Goal: Information Seeking & Learning: Learn about a topic

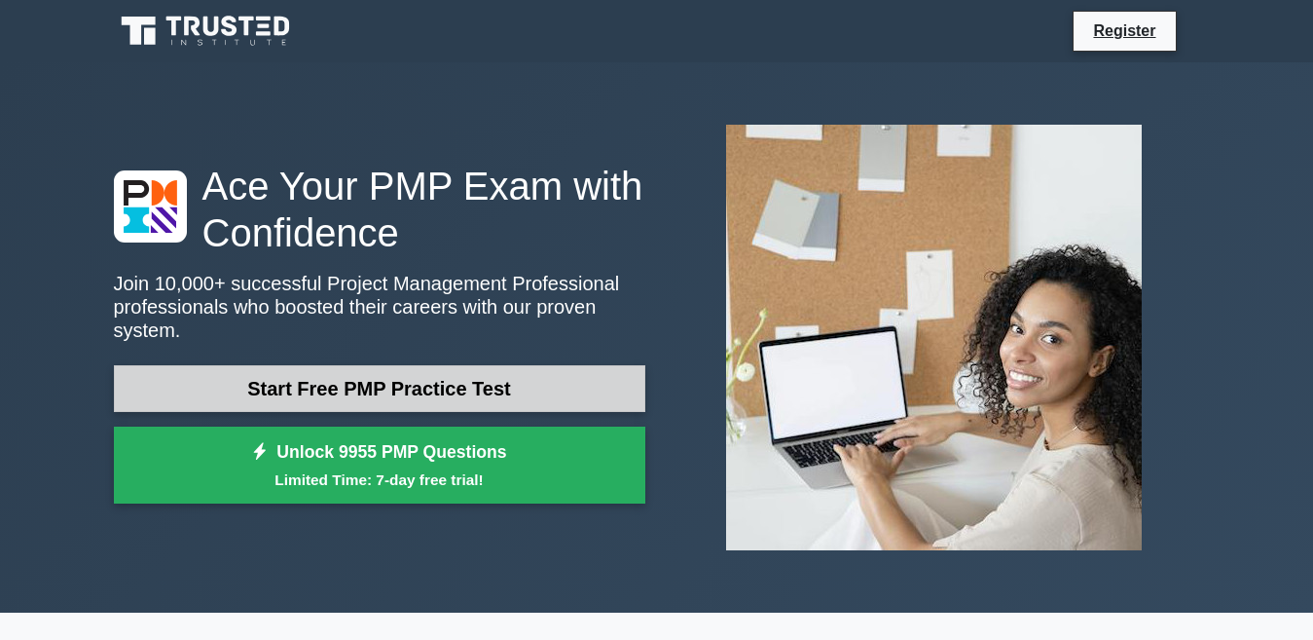
click at [517, 374] on link "Start Free PMP Practice Test" at bounding box center [380, 388] width 532 height 47
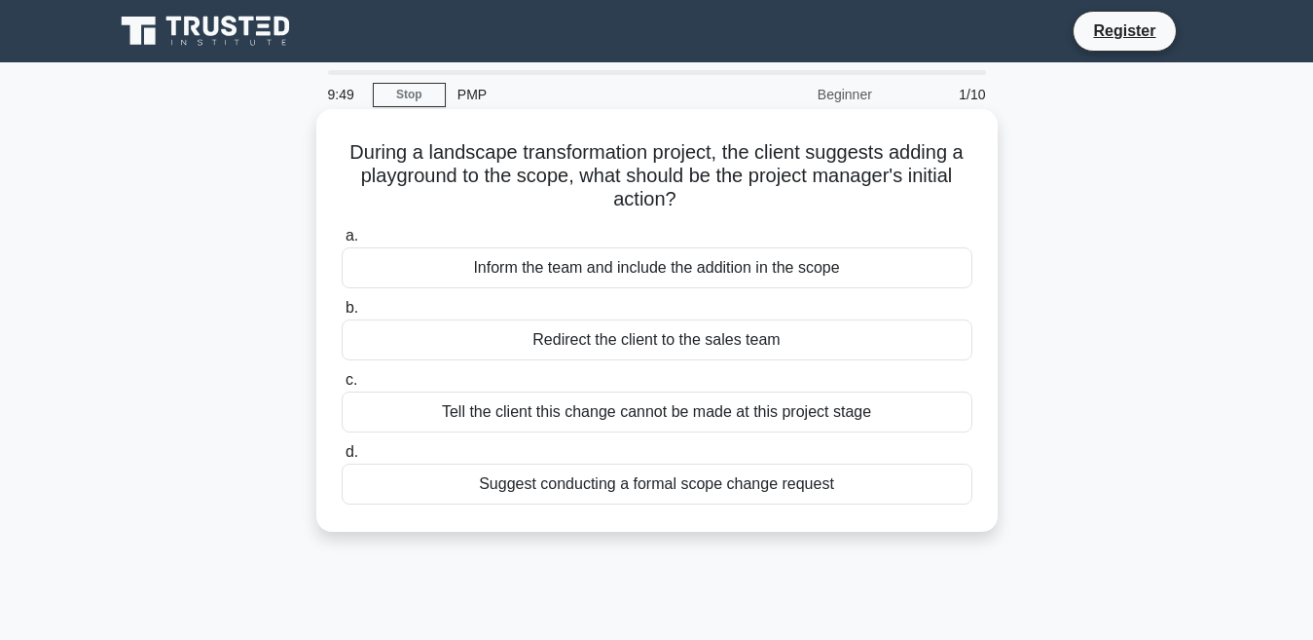
click at [478, 248] on label "a. Inform the team and include the addition in the scope" at bounding box center [657, 256] width 631 height 64
click at [342, 242] on input "a. Inform the team and include the addition in the scope" at bounding box center [342, 236] width 0 height 13
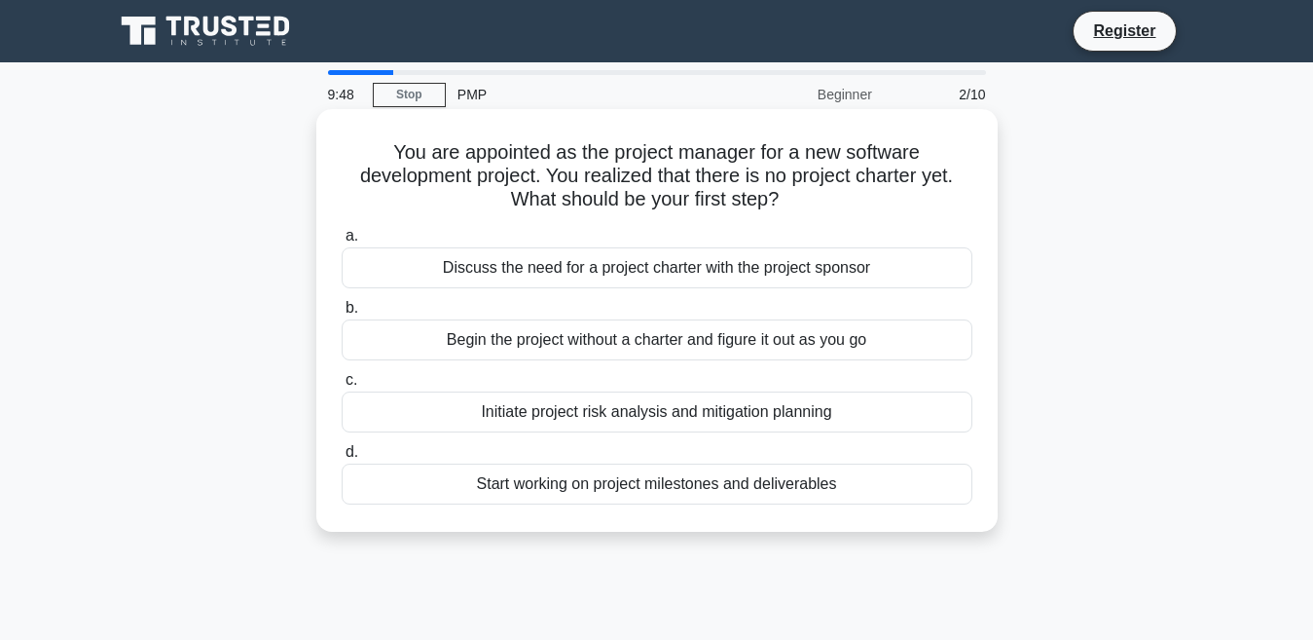
click at [510, 240] on label "a. Discuss the need for a project charter with the project sponsor" at bounding box center [657, 256] width 631 height 64
click at [342, 240] on input "a. Discuss the need for a project charter with the project sponsor" at bounding box center [342, 236] width 0 height 13
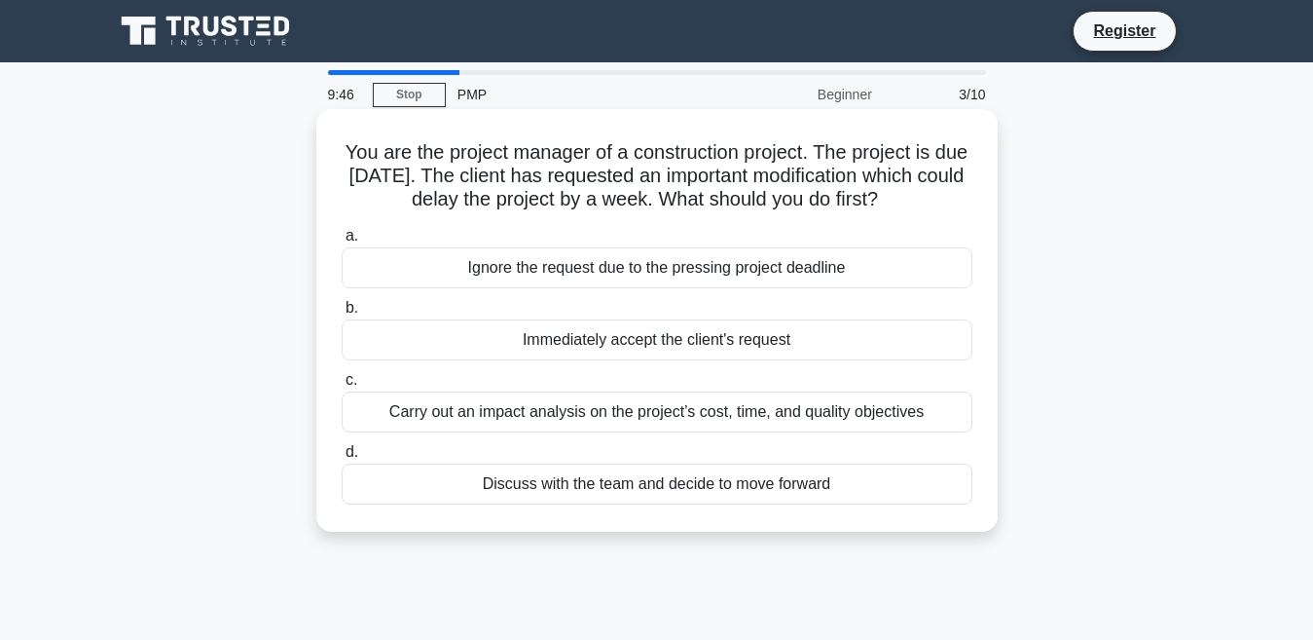
click at [547, 228] on label "a. Ignore the request due to the pressing project deadline" at bounding box center [657, 256] width 631 height 64
click at [342, 230] on input "a. Ignore the request due to the pressing project deadline" at bounding box center [342, 236] width 0 height 13
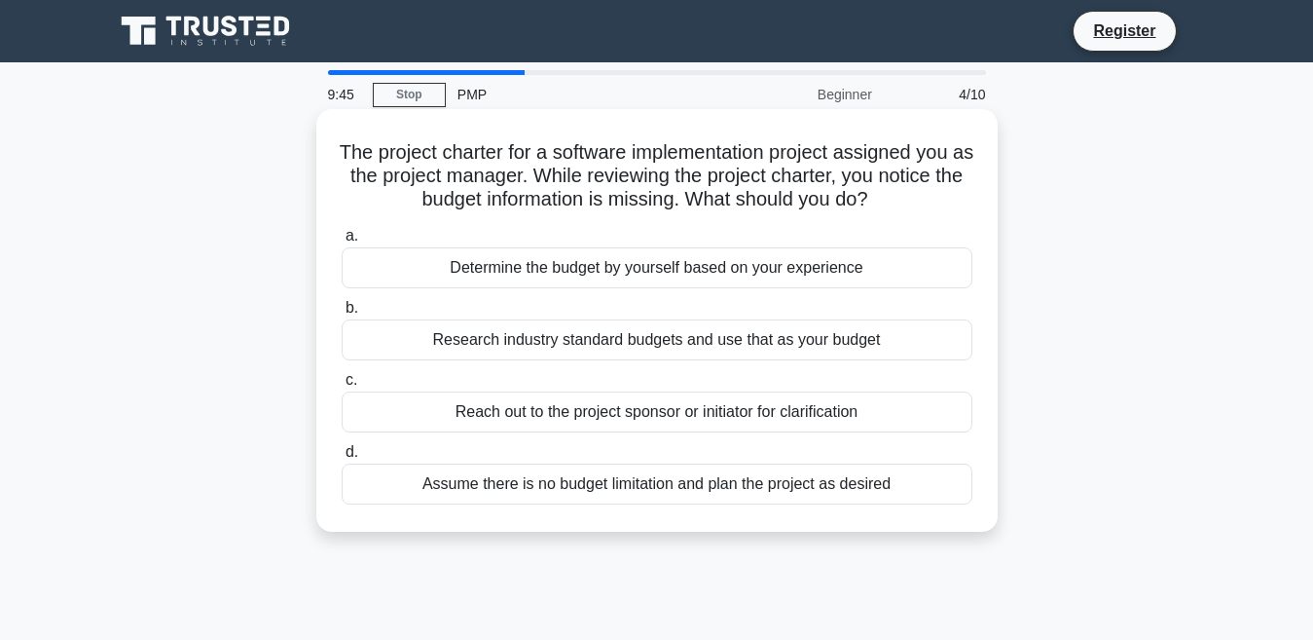
drag, startPoint x: 645, startPoint y: 225, endPoint x: 640, endPoint y: 239, distance: 14.8
click at [640, 239] on div "a. Determine the budget by yourself based on your experience b. Research indust…" at bounding box center [657, 364] width 654 height 288
drag, startPoint x: 580, startPoint y: 272, endPoint x: 534, endPoint y: 285, distance: 47.7
click at [534, 285] on div "Determine the budget by yourself based on your experience" at bounding box center [657, 267] width 631 height 41
click at [501, 269] on div "Determine the budget by yourself based on your experience" at bounding box center [657, 267] width 631 height 41
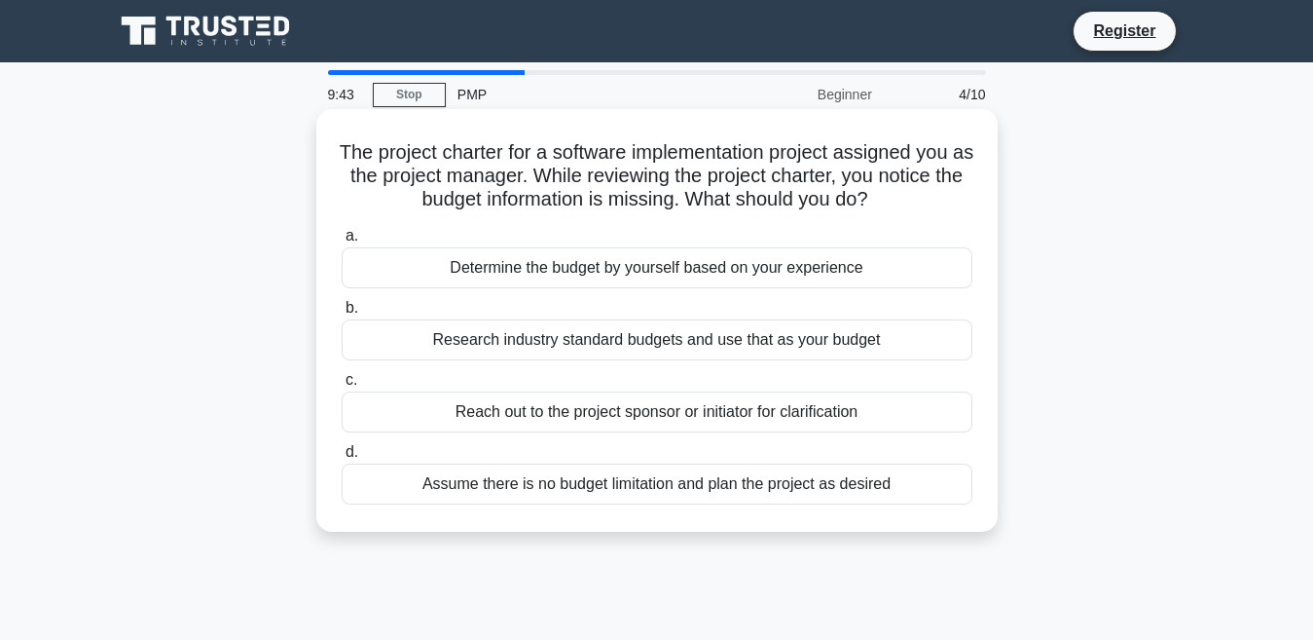
click at [342, 242] on input "a. Determine the budget by yourself based on your experience" at bounding box center [342, 236] width 0 height 13
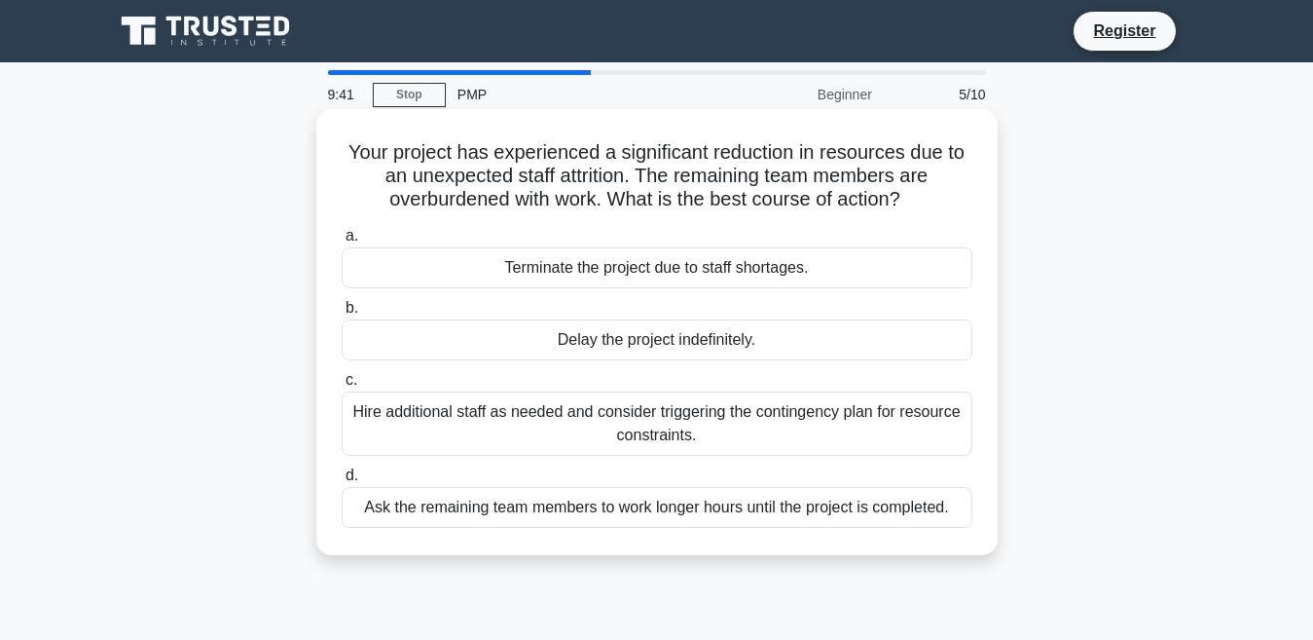
click at [394, 277] on div "Terminate the project due to staff shortages." at bounding box center [657, 267] width 631 height 41
click at [342, 242] on input "a. Terminate the project due to staff shortages." at bounding box center [342, 236] width 0 height 13
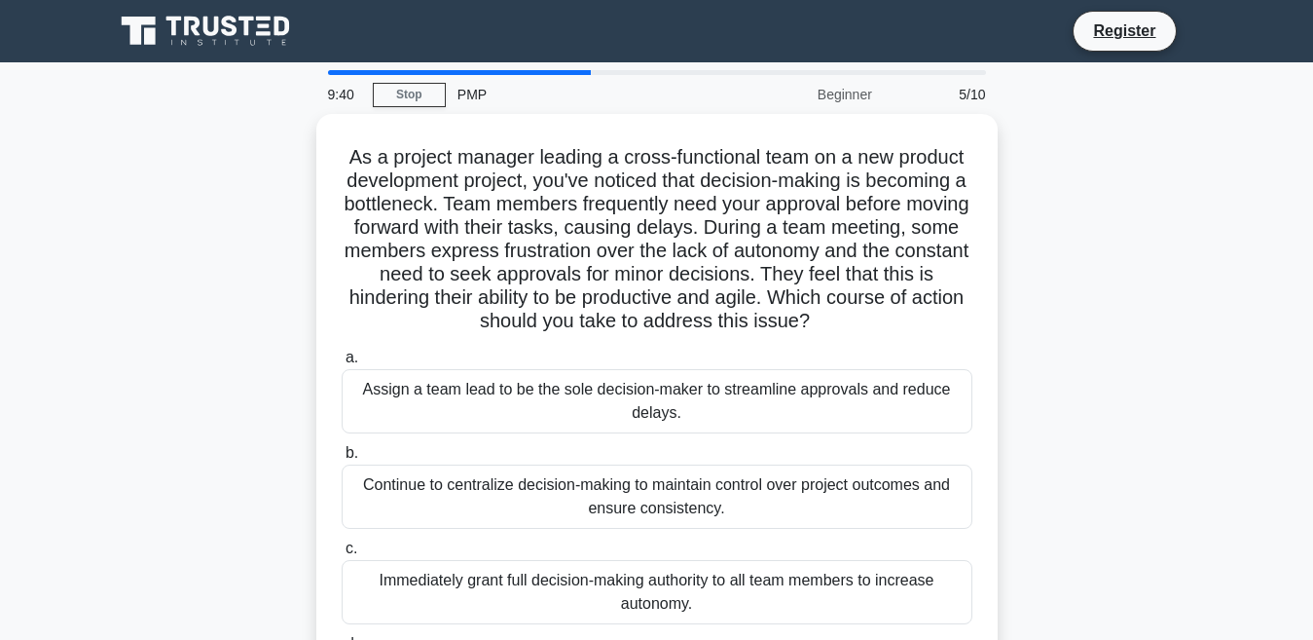
click at [394, 277] on h5 "As a project manager leading a cross-functional team on a new product developme…" at bounding box center [657, 239] width 635 height 189
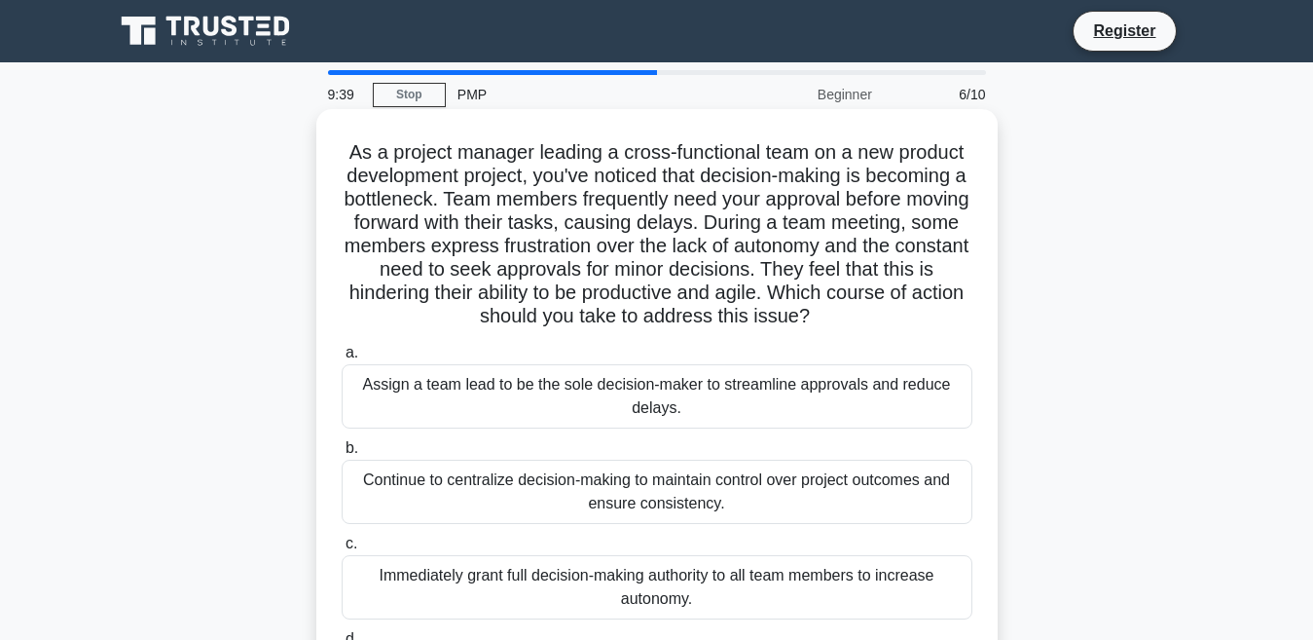
click at [375, 313] on h5 "As a project manager leading a cross-functional team on a new product developme…" at bounding box center [657, 234] width 635 height 189
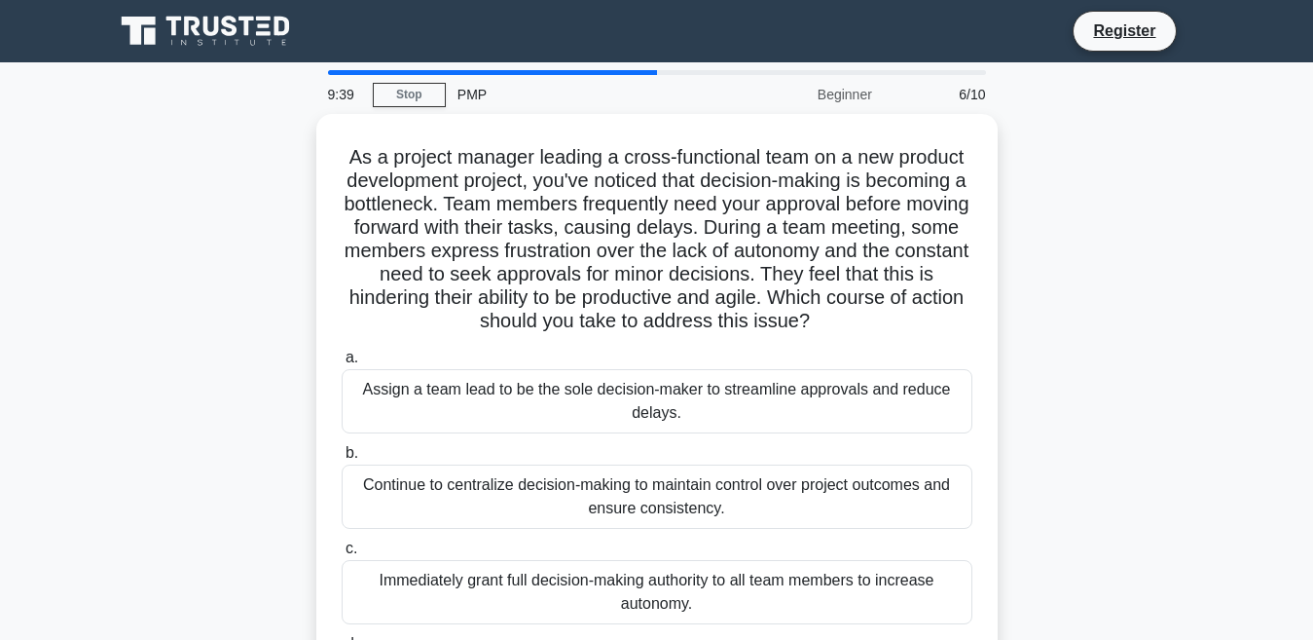
drag, startPoint x: 319, startPoint y: 347, endPoint x: 309, endPoint y: 347, distance: 10.7
click at [309, 347] on div "As a project manager leading a cross-functional team on a new product developme…" at bounding box center [657, 442] width 1110 height 656
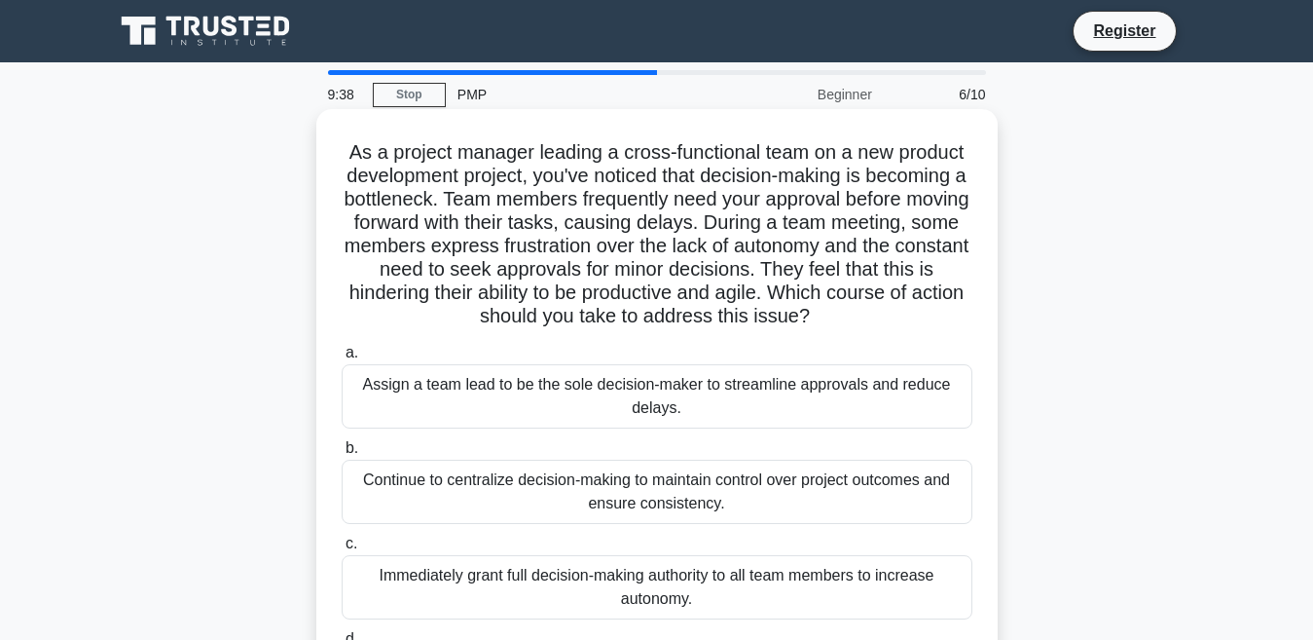
click at [401, 396] on div "Assign a team lead to be the sole decision-maker to streamline approvals and re…" at bounding box center [657, 396] width 631 height 64
click at [342, 359] on input "a. Assign a team lead to be the sole decision-maker to streamline approvals and…" at bounding box center [342, 353] width 0 height 13
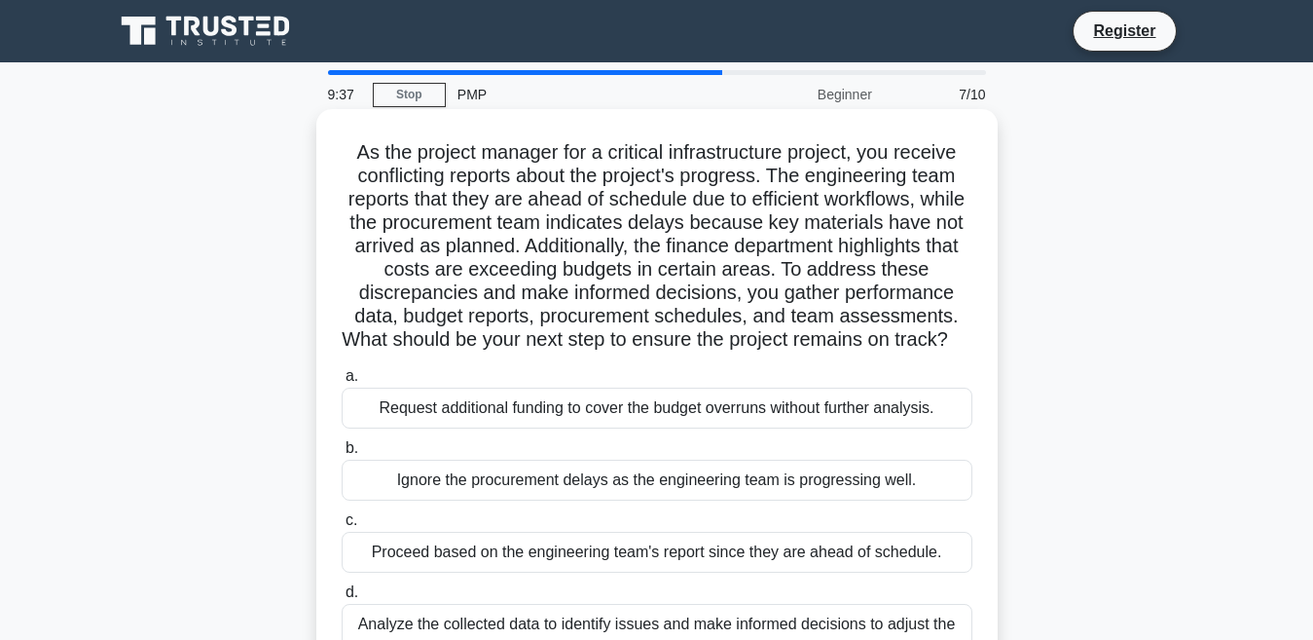
click at [404, 428] on div "Request additional funding to cover the budget overruns without further analysi…" at bounding box center [657, 407] width 631 height 41
click at [342, 383] on input "a. Request additional funding to cover the budget overruns without further anal…" at bounding box center [342, 376] width 0 height 13
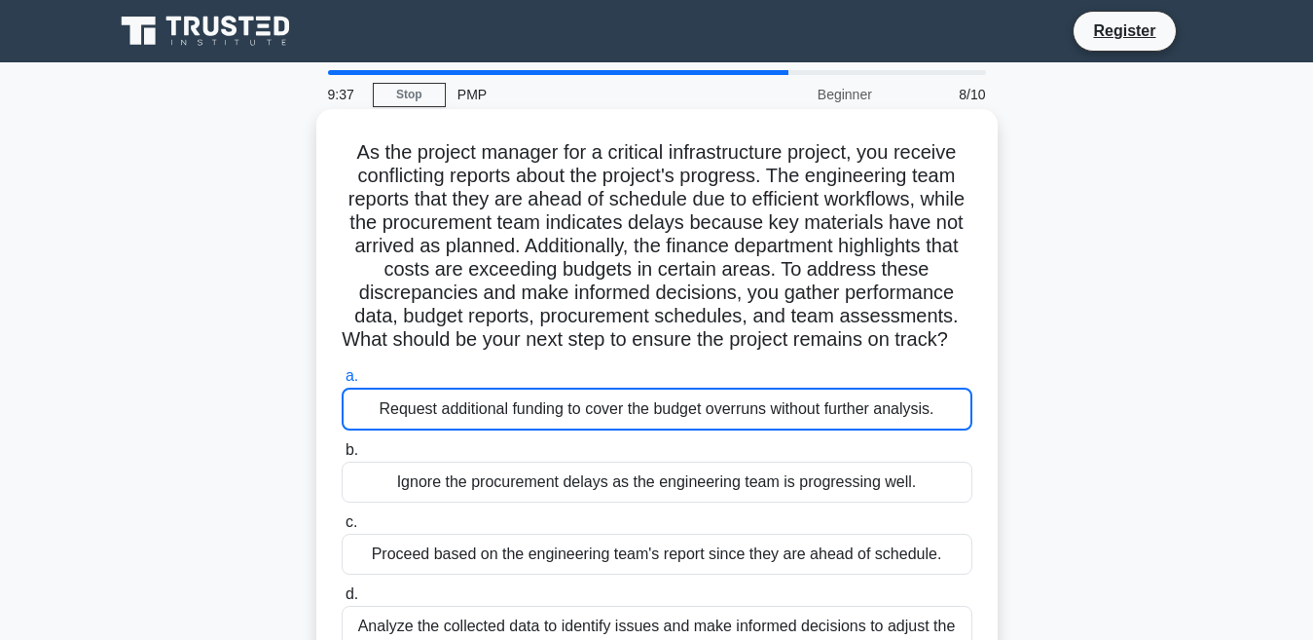
click at [403, 430] on div "Request additional funding to cover the budget overruns without further analysi…" at bounding box center [657, 408] width 631 height 43
click at [342, 383] on input "a. Request additional funding to cover the budget overruns without further anal…" at bounding box center [342, 376] width 0 height 13
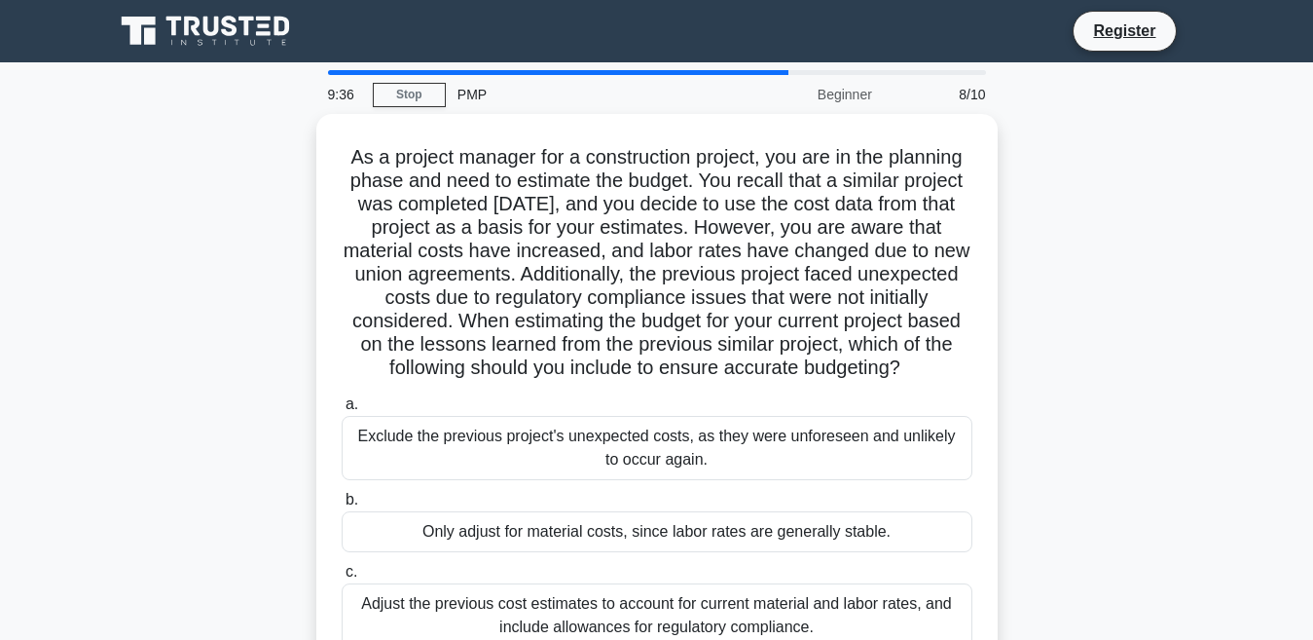
click at [1060, 333] on div "As a project manager for a construction project, you are in the planning phase …" at bounding box center [657, 454] width 1110 height 680
click at [386, 94] on link "Stop" at bounding box center [409, 95] width 73 height 24
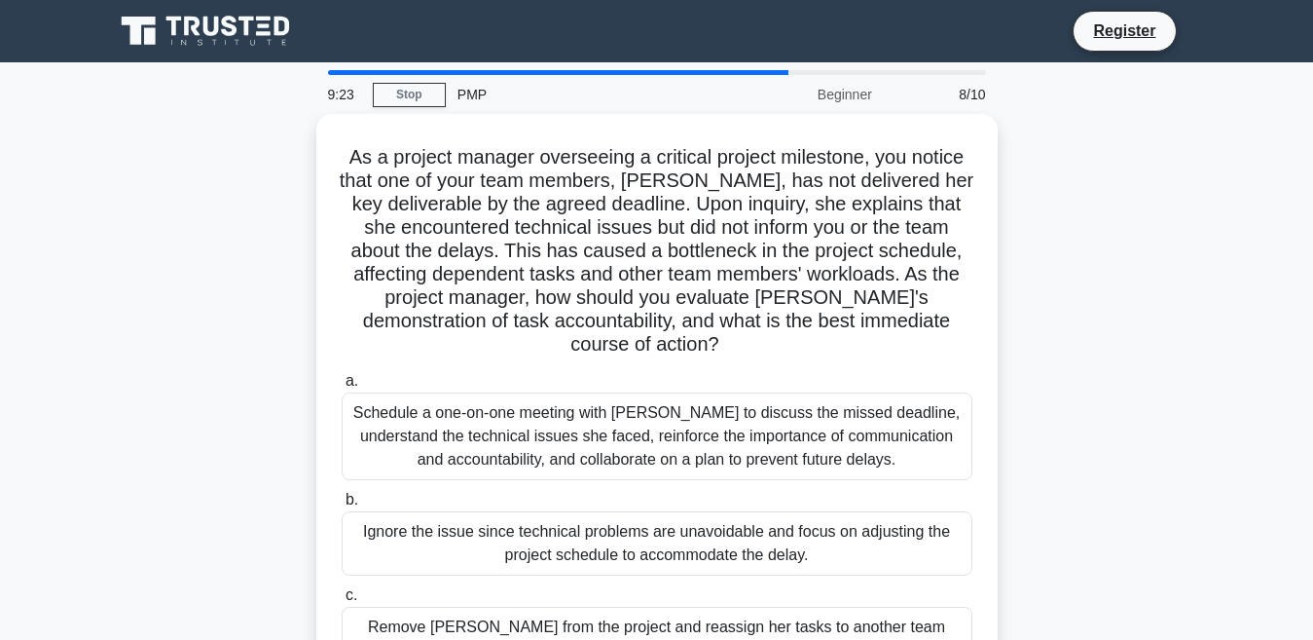
click at [333, 78] on div "9:23" at bounding box center [344, 94] width 56 height 39
click at [332, 76] on div "9:23" at bounding box center [344, 94] width 56 height 39
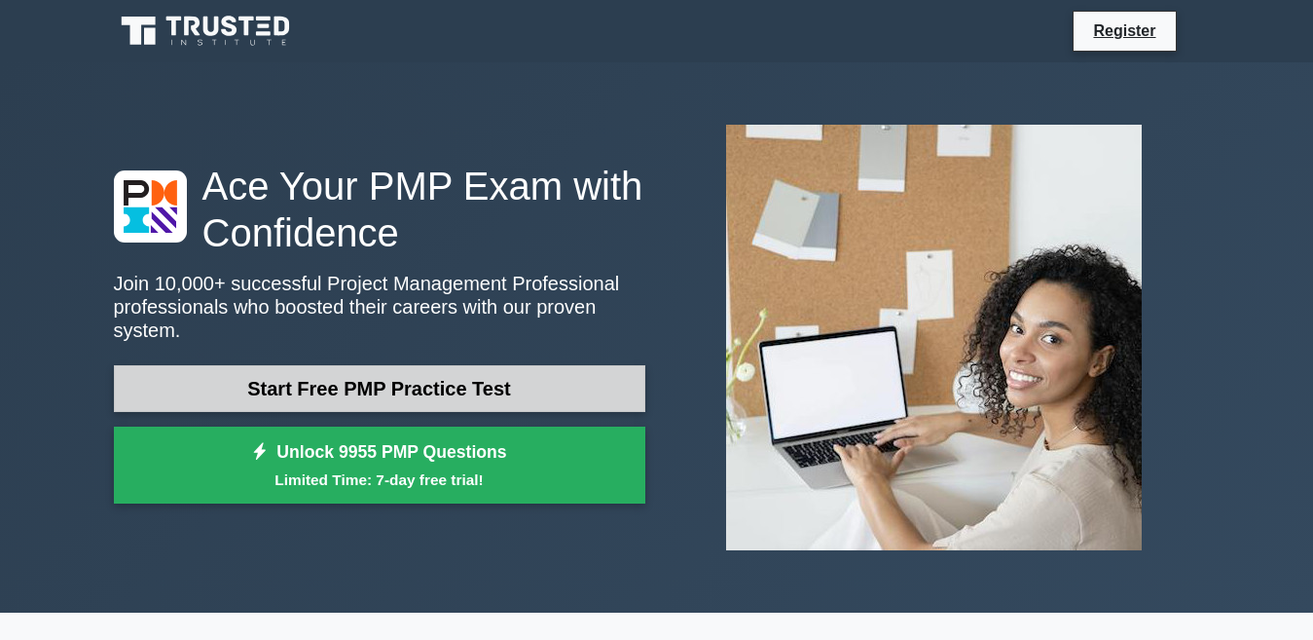
click at [413, 371] on link "Start Free PMP Practice Test" at bounding box center [380, 388] width 532 height 47
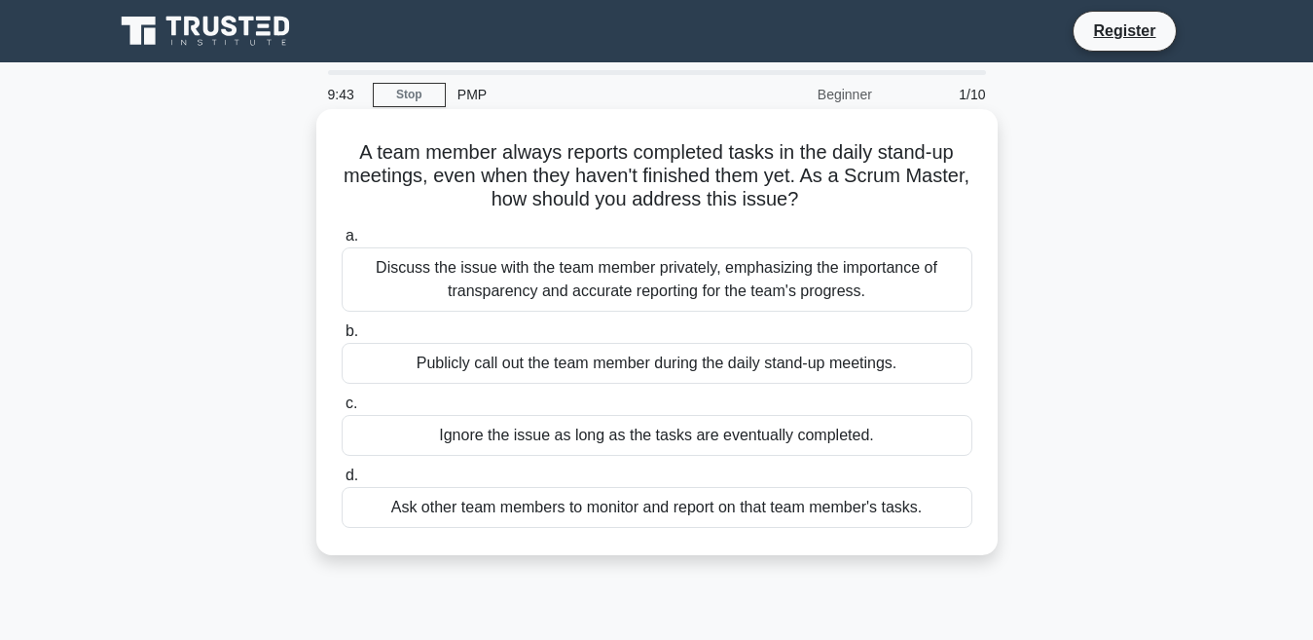
click at [700, 294] on div "Discuss the issue with the team member privately, emphasizing the importance of…" at bounding box center [657, 279] width 631 height 64
drag, startPoint x: 518, startPoint y: 278, endPoint x: 426, endPoint y: 263, distance: 92.8
click at [516, 278] on div "Discuss the issue with the team member privately, emphasizing the importance of…" at bounding box center [657, 279] width 631 height 64
click at [407, 260] on div "Discuss the issue with the team member privately, emphasizing the importance of…" at bounding box center [657, 279] width 631 height 64
click at [342, 242] on input "a. Discuss the issue with the team member privately, emphasizing the importance…" at bounding box center [342, 236] width 0 height 13
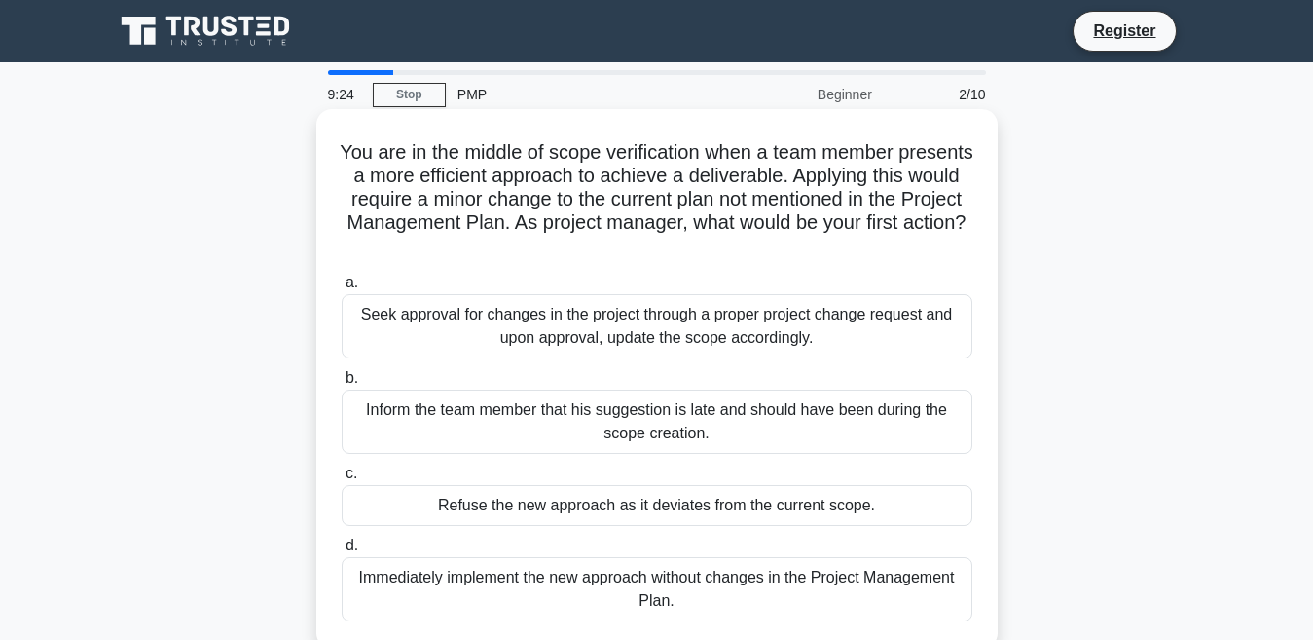
scroll to position [97, 0]
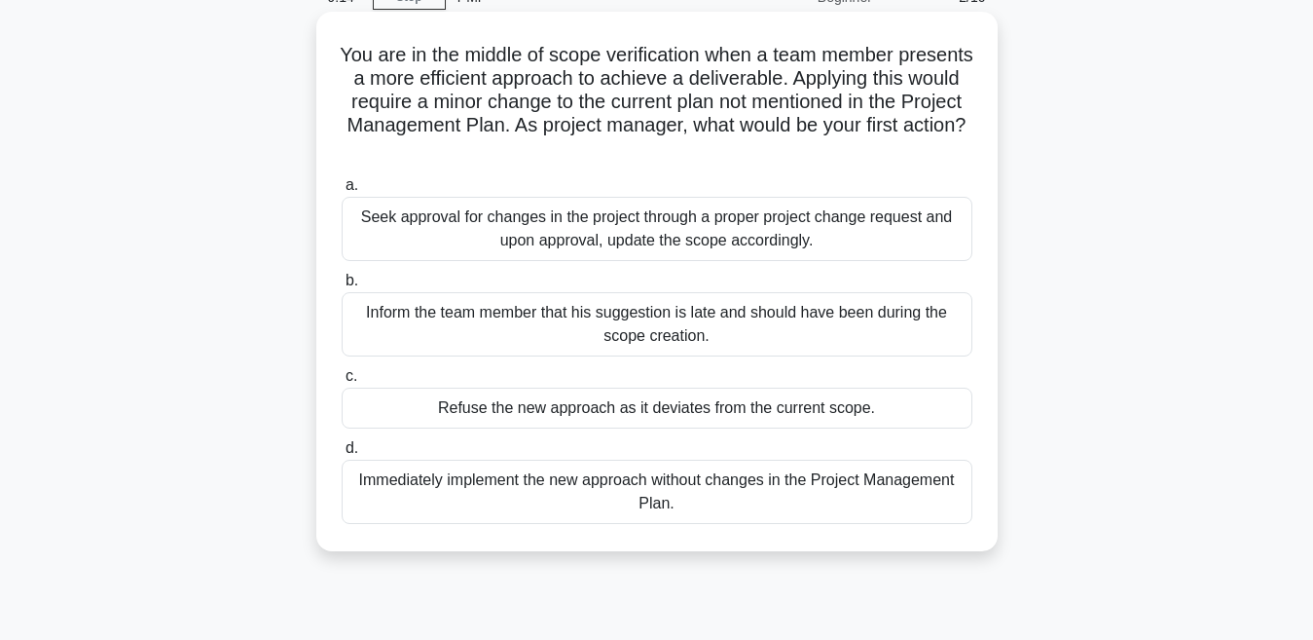
click at [573, 212] on div "Seek approval for changes in the project through a proper project change reques…" at bounding box center [657, 229] width 631 height 64
click at [342, 192] on input "a. Seek approval for changes in the project through a proper project change req…" at bounding box center [342, 185] width 0 height 13
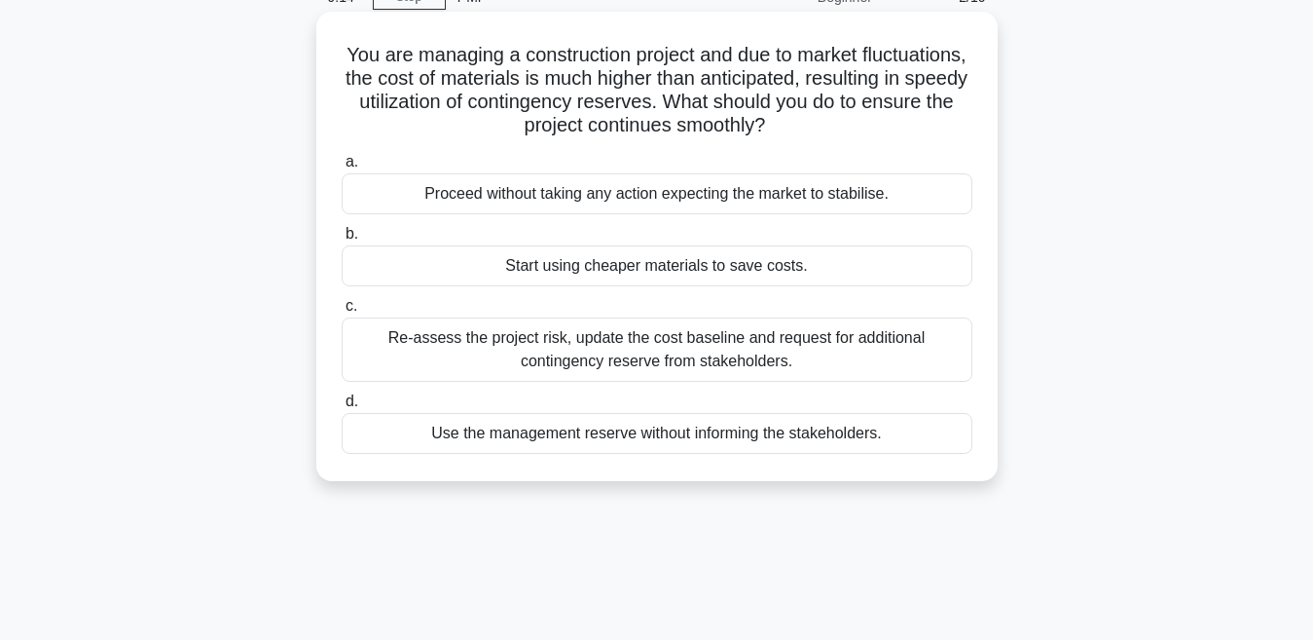
scroll to position [0, 0]
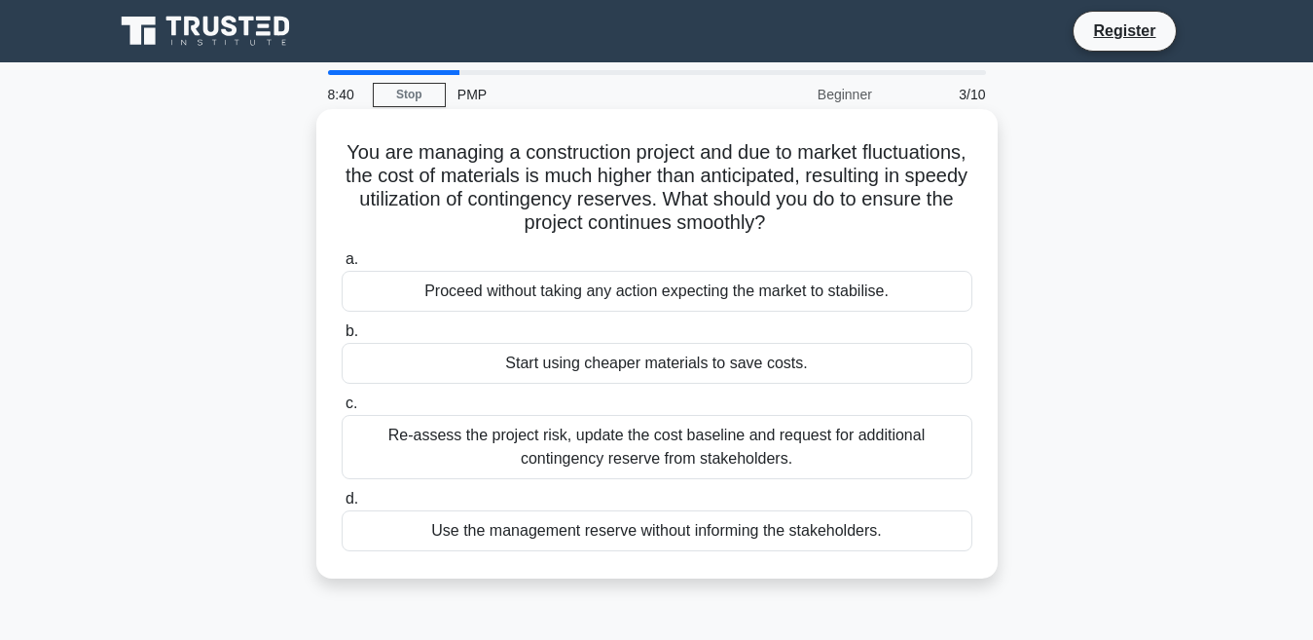
click at [560, 415] on label "c. Re-assess the project risk, update the cost baseline and request for additio…" at bounding box center [657, 435] width 631 height 88
click at [342, 410] on input "c. Re-assess the project risk, update the cost baseline and request for additio…" at bounding box center [342, 403] width 0 height 13
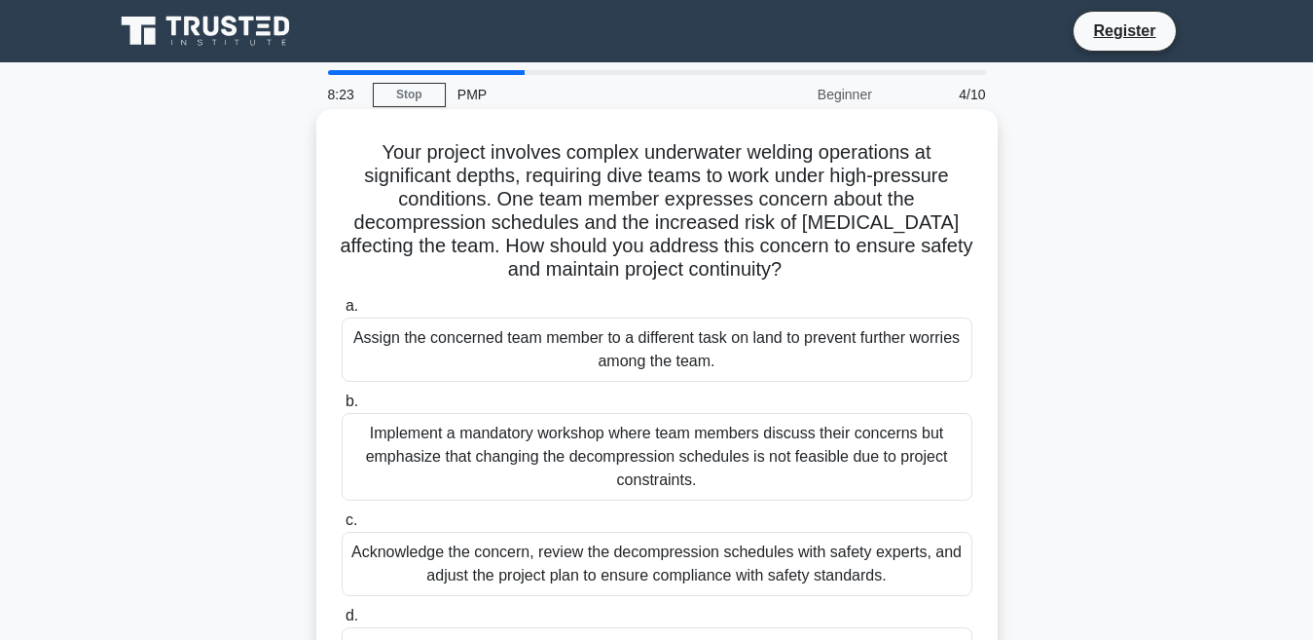
scroll to position [97, 0]
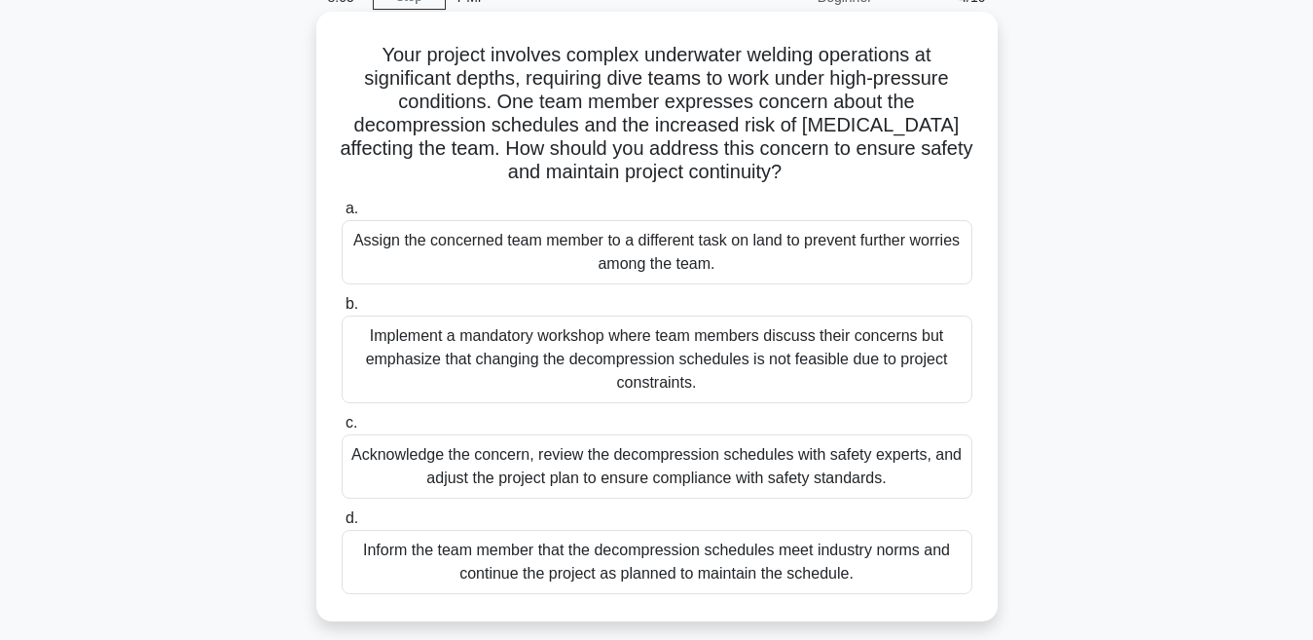
click at [521, 438] on div "Acknowledge the concern, review the decompression schedules with safety experts…" at bounding box center [657, 466] width 631 height 64
click at [342, 429] on input "c. Acknowledge the concern, review the decompression schedules with safety expe…" at bounding box center [342, 423] width 0 height 13
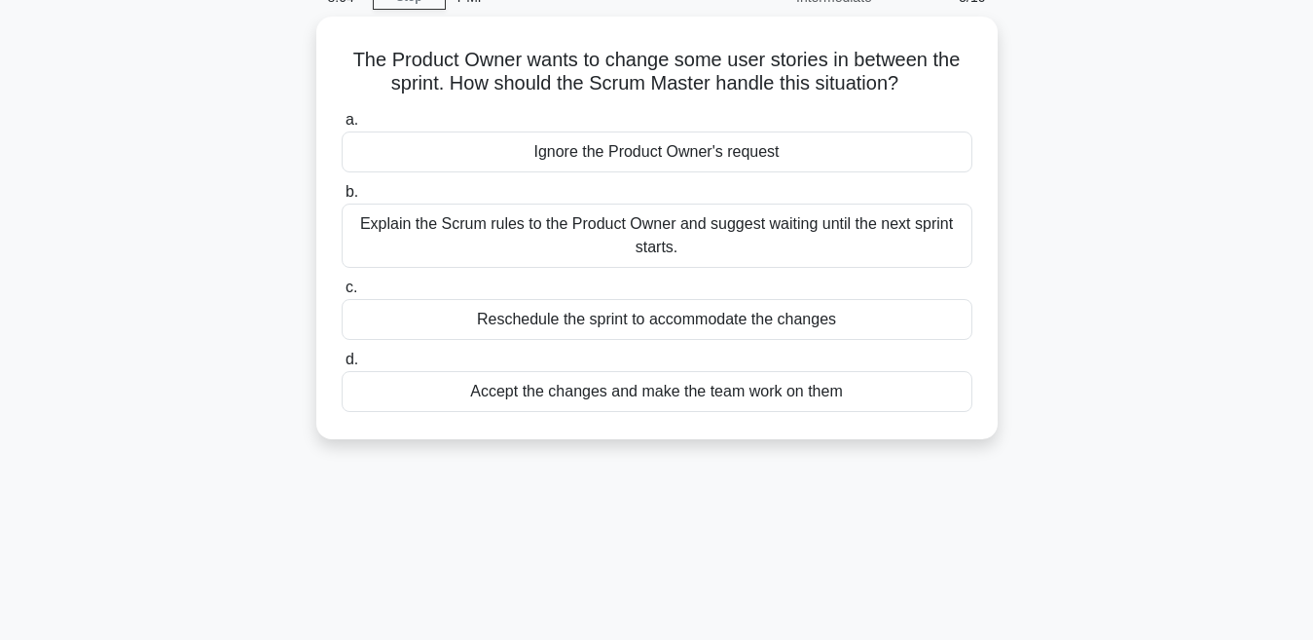
scroll to position [0, 0]
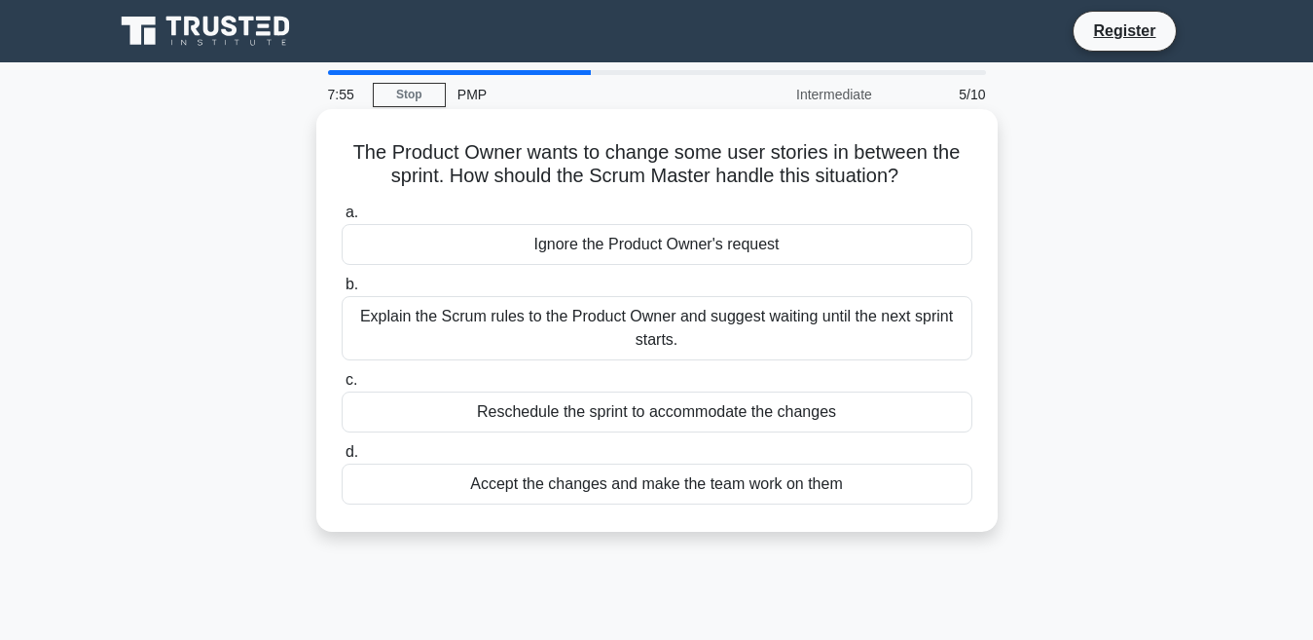
click at [586, 283] on label "b. Explain the Scrum rules to the Product Owner and suggest waiting until the n…" at bounding box center [657, 317] width 631 height 88
click at [342, 283] on input "b. Explain the Scrum rules to the Product Owner and suggest waiting until the n…" at bounding box center [342, 284] width 0 height 13
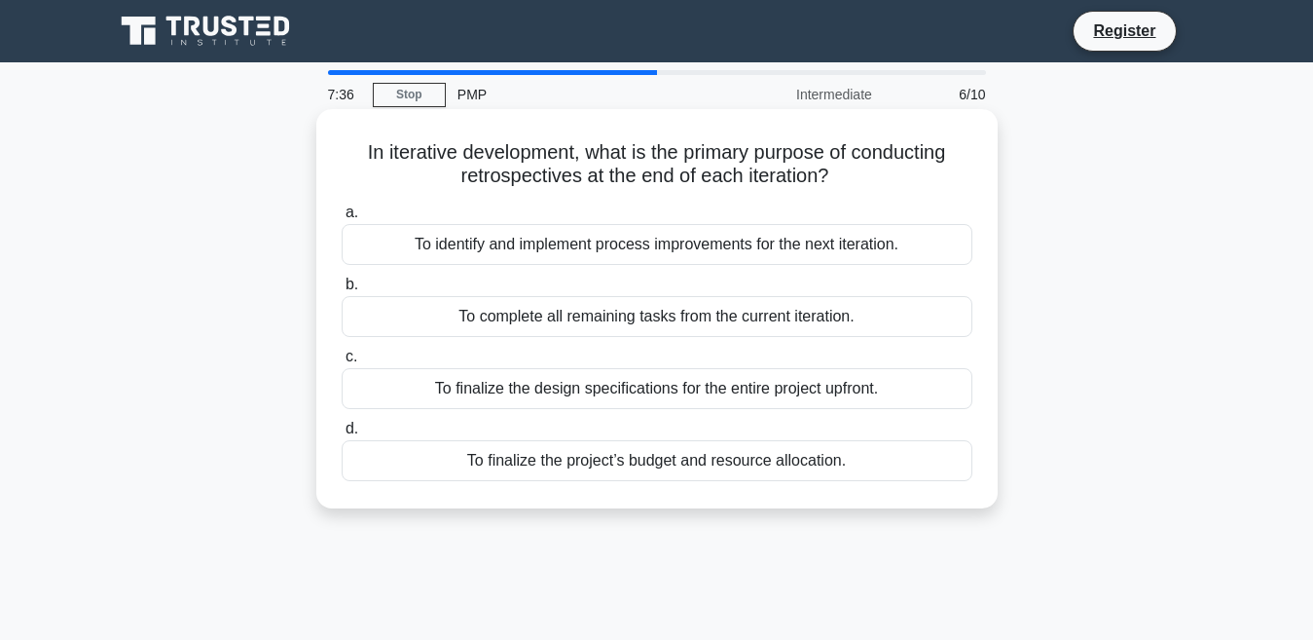
click at [615, 220] on label "a. To identify and implement process improvements for the next iteration." at bounding box center [657, 233] width 631 height 64
click at [342, 219] on input "a. To identify and implement process improvements for the next iteration." at bounding box center [342, 212] width 0 height 13
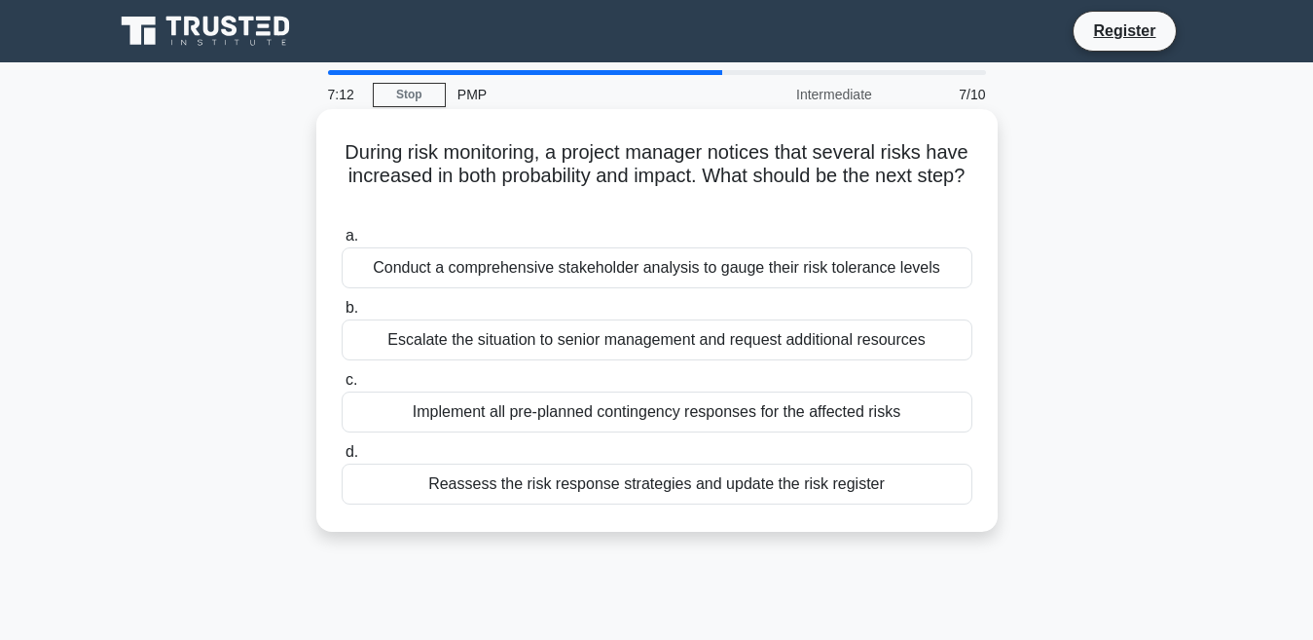
click at [606, 471] on div "Reassess the risk response strategies and update the risk register" at bounding box center [657, 483] width 631 height 41
click at [342, 459] on input "d. Reassess the risk response strategies and update the risk register" at bounding box center [342, 452] width 0 height 13
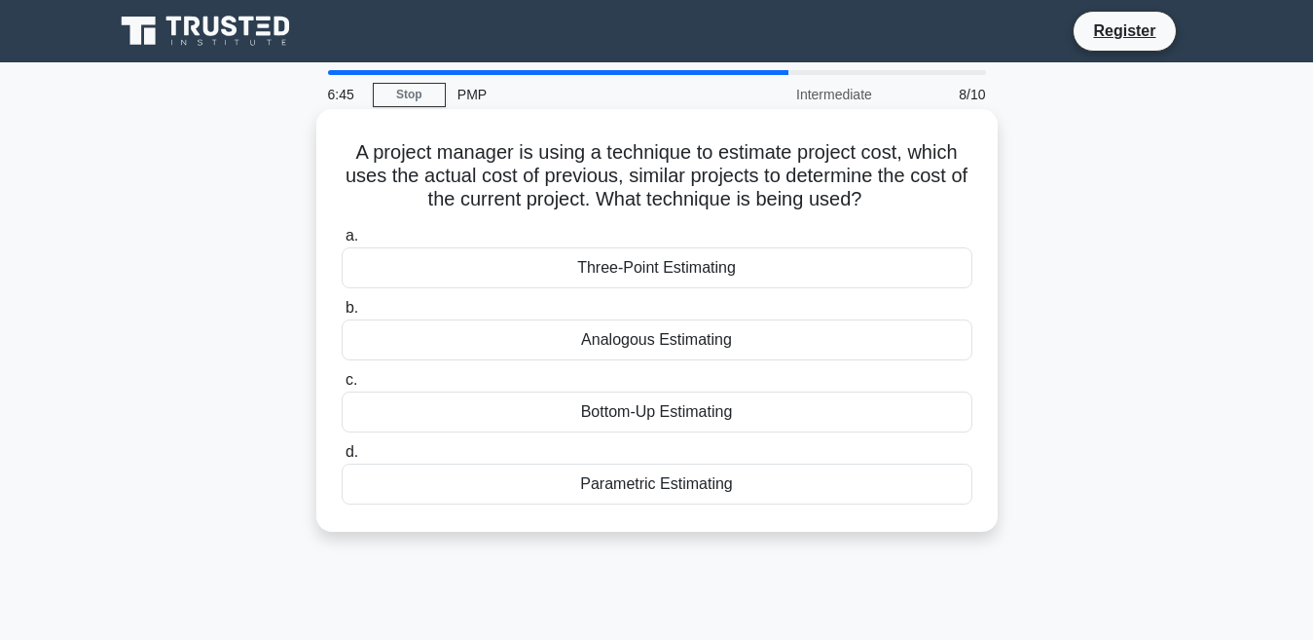
click at [650, 478] on div "Parametric Estimating" at bounding box center [657, 483] width 631 height 41
click at [342, 459] on input "d. Parametric Estimating" at bounding box center [342, 452] width 0 height 13
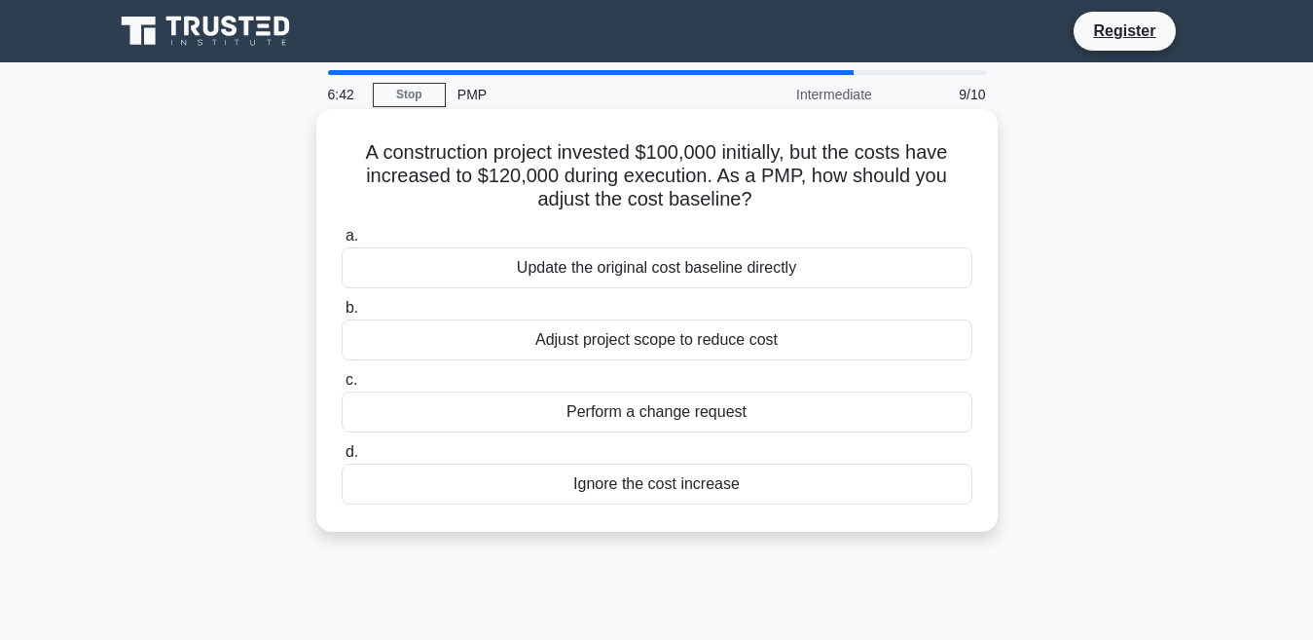
click at [613, 249] on div "Update the original cost baseline directly" at bounding box center [657, 267] width 631 height 41
click at [342, 242] on input "a. Update the original cost baseline directly" at bounding box center [342, 236] width 0 height 13
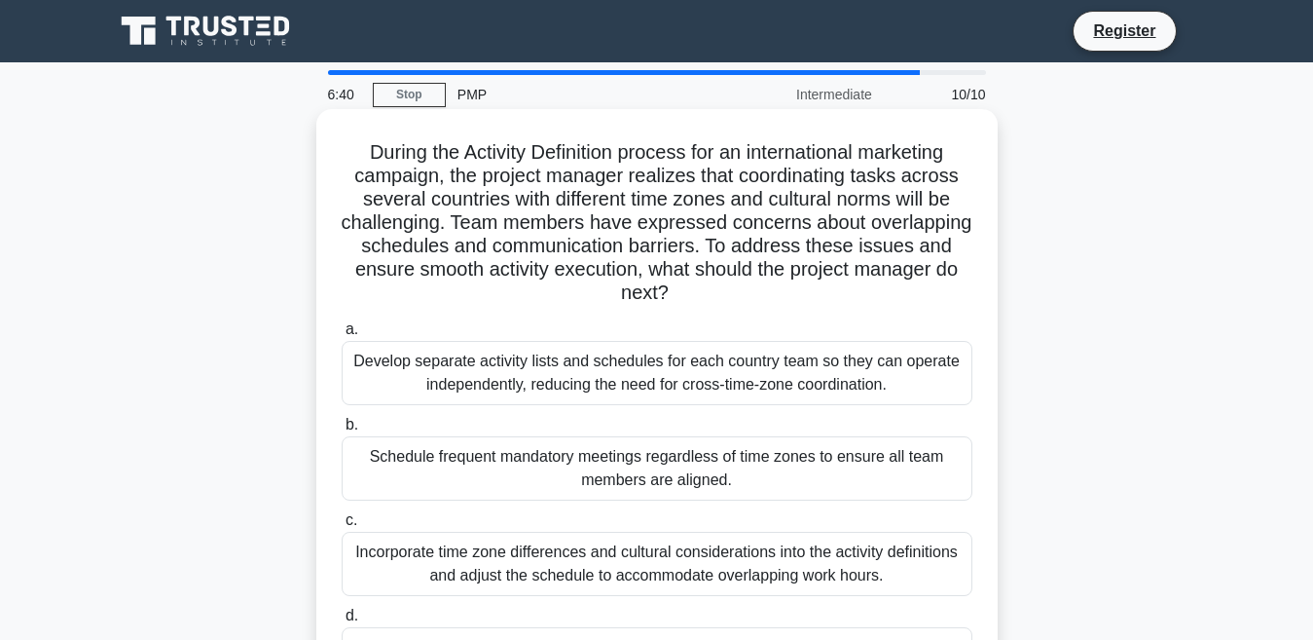
click at [592, 358] on div "Develop separate activity lists and schedules for each country team so they can…" at bounding box center [657, 373] width 631 height 64
click at [342, 336] on input "a. Develop separate activity lists and schedules for each country team so they …" at bounding box center [342, 329] width 0 height 13
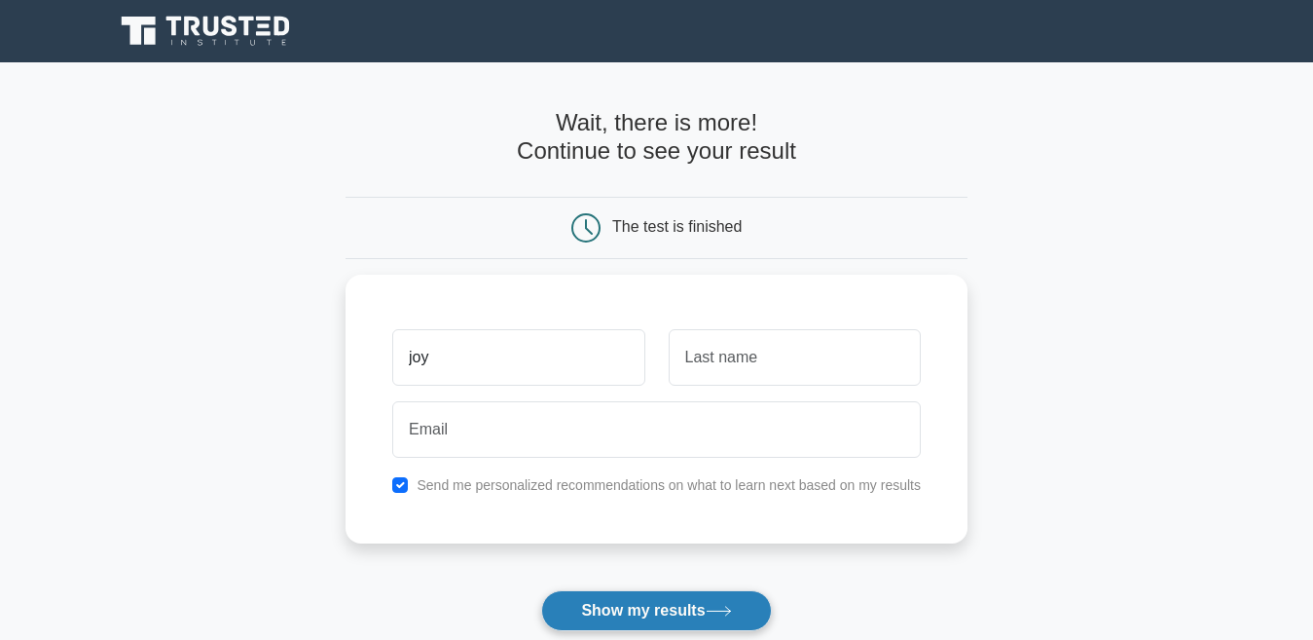
type input "joy"
click at [564, 597] on button "Show my results" at bounding box center [656, 610] width 230 height 41
